Goal: Task Accomplishment & Management: Manage account settings

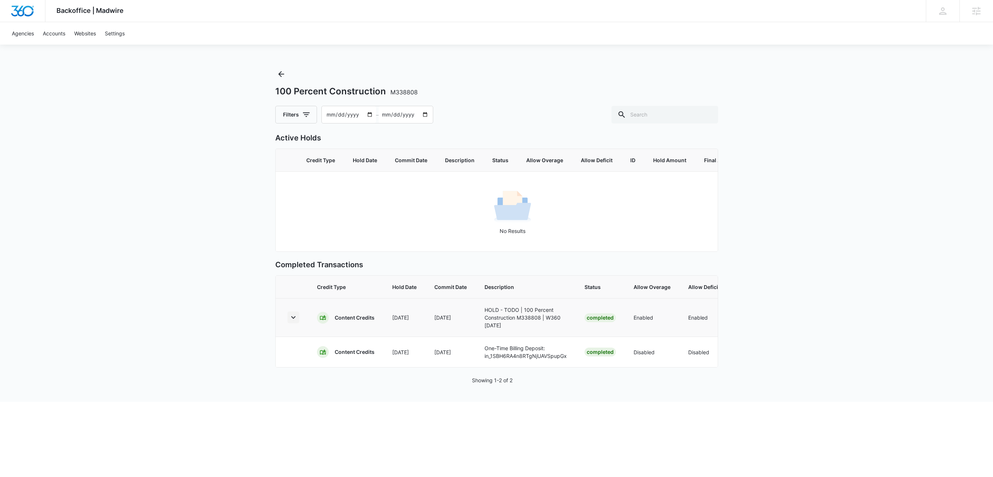
click at [295, 322] on icon "button" at bounding box center [293, 317] width 9 height 9
click at [504, 360] on p "COMPLETED ZOHO-2093576000012072729" at bounding box center [525, 351] width 82 height 15
copy p "2093576000012072729"
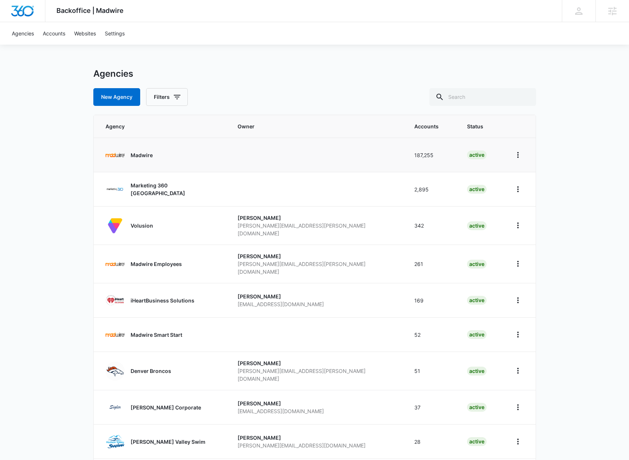
click at [134, 155] on p "Madwire" at bounding box center [142, 155] width 22 height 8
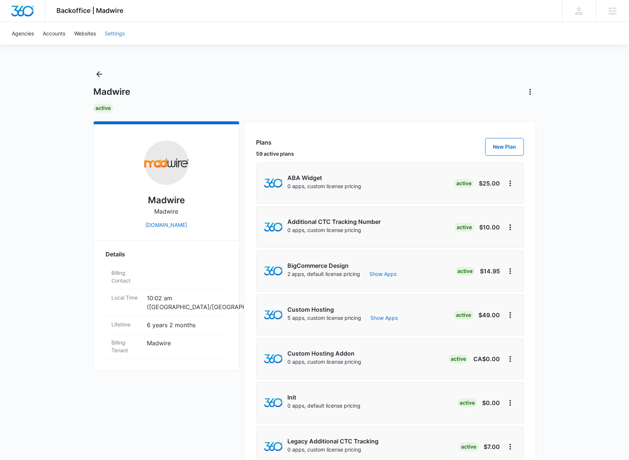
click at [115, 33] on link "Settings" at bounding box center [114, 33] width 29 height 22
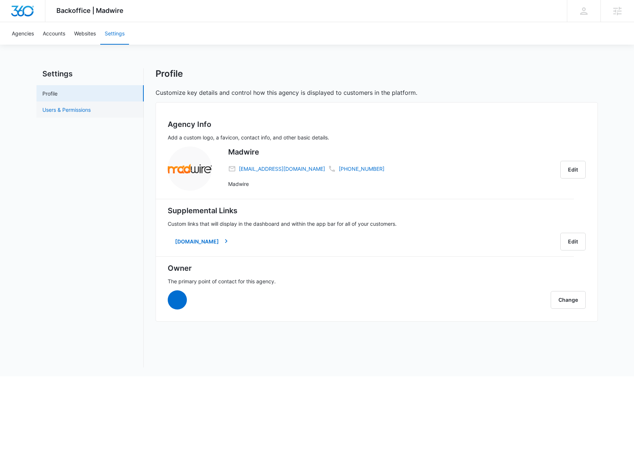
click at [91, 113] on link "Users & Permissions" at bounding box center [66, 110] width 48 height 8
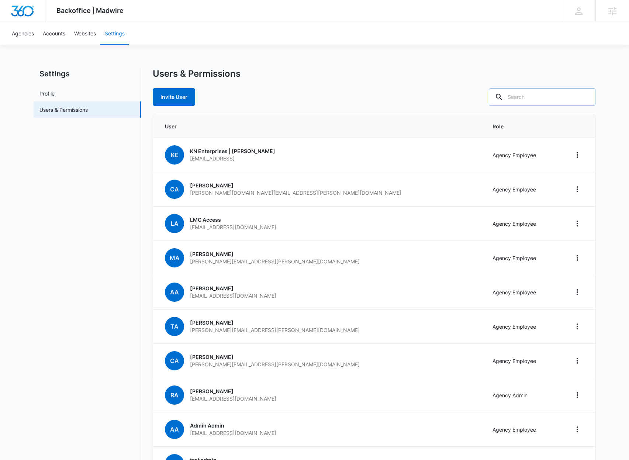
click at [533, 97] on input "text" at bounding box center [542, 97] width 107 height 18
type input "pabst"
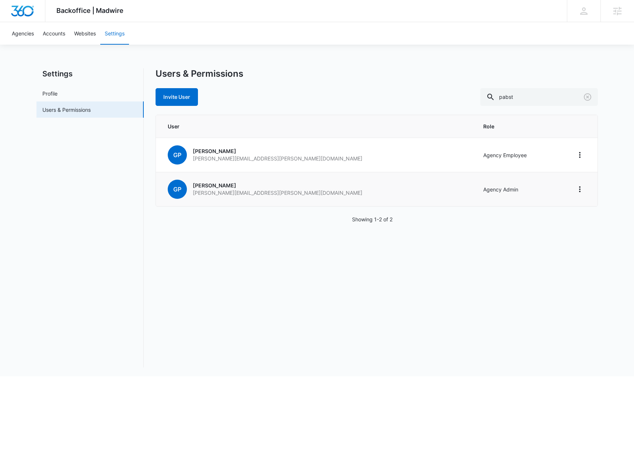
click at [215, 192] on p "greg.pabst@madwire.com" at bounding box center [278, 192] width 170 height 7
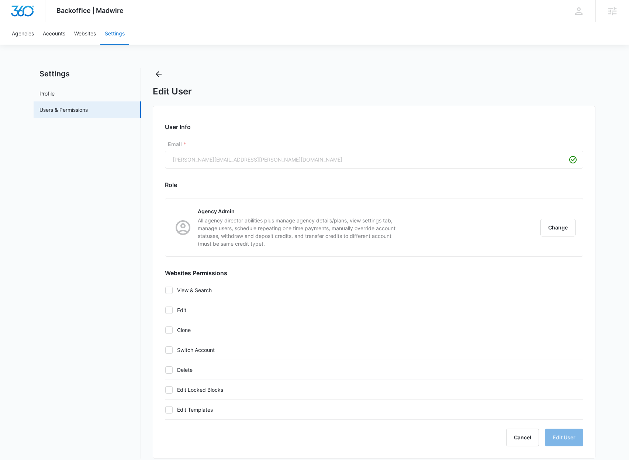
checkbox input "true"
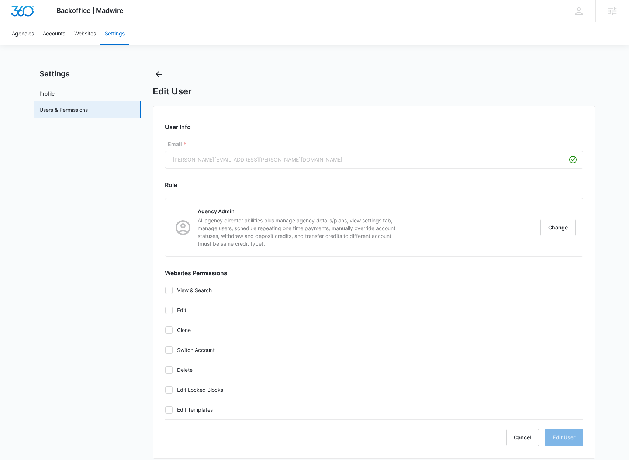
checkbox input "true"
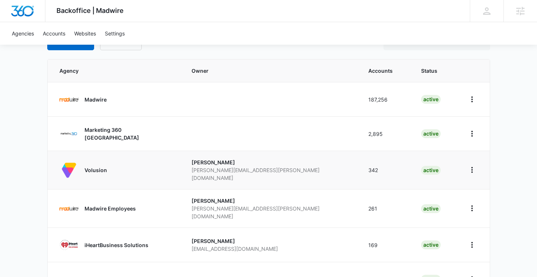
scroll to position [71, 0]
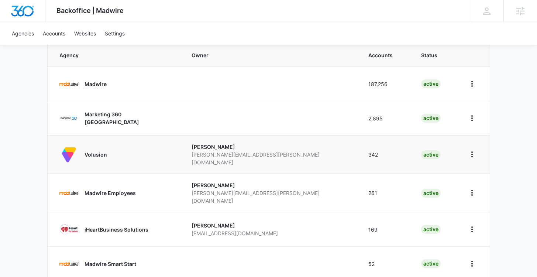
click at [104, 153] on p "Volusion" at bounding box center [95, 154] width 22 height 8
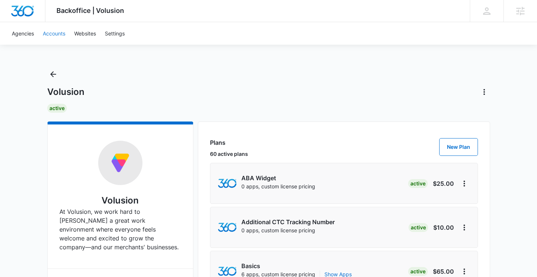
click at [54, 32] on link "Accounts" at bounding box center [53, 33] width 31 height 22
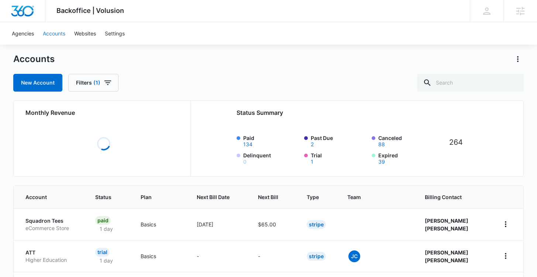
scroll to position [108, 0]
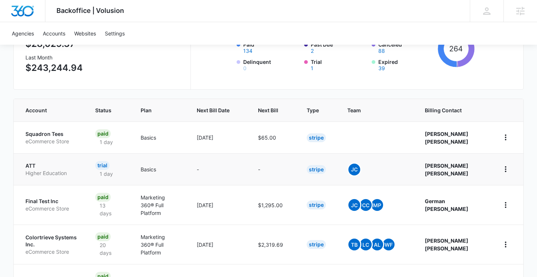
click at [39, 166] on p "ATT" at bounding box center [51, 165] width 52 height 7
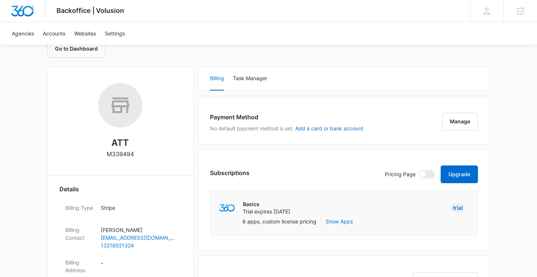
scroll to position [49, 0]
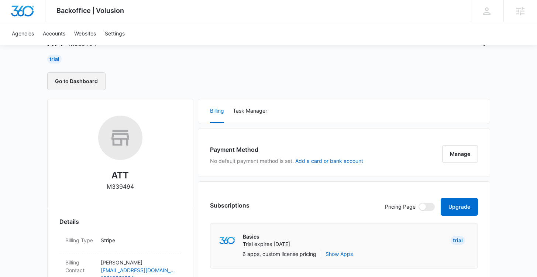
click at [84, 77] on button "Go to Dashboard" at bounding box center [76, 81] width 58 height 18
click at [28, 33] on link "Agencies" at bounding box center [22, 33] width 31 height 22
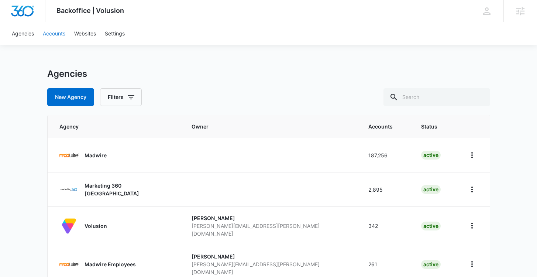
click at [52, 37] on link "Accounts" at bounding box center [53, 33] width 31 height 22
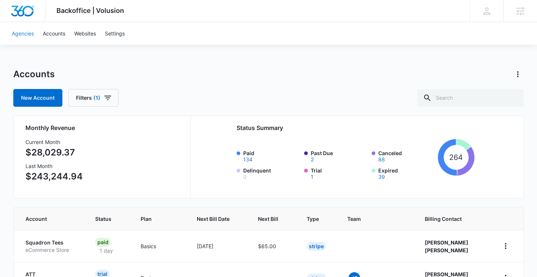
click at [25, 30] on link "Agencies" at bounding box center [22, 33] width 31 height 22
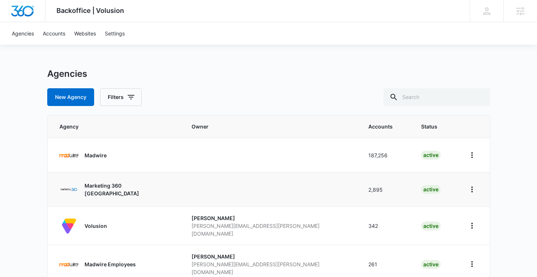
click at [122, 188] on p "Marketing 360 Canada" at bounding box center [128, 188] width 89 height 15
